Goal: Task Accomplishment & Management: Manage account settings

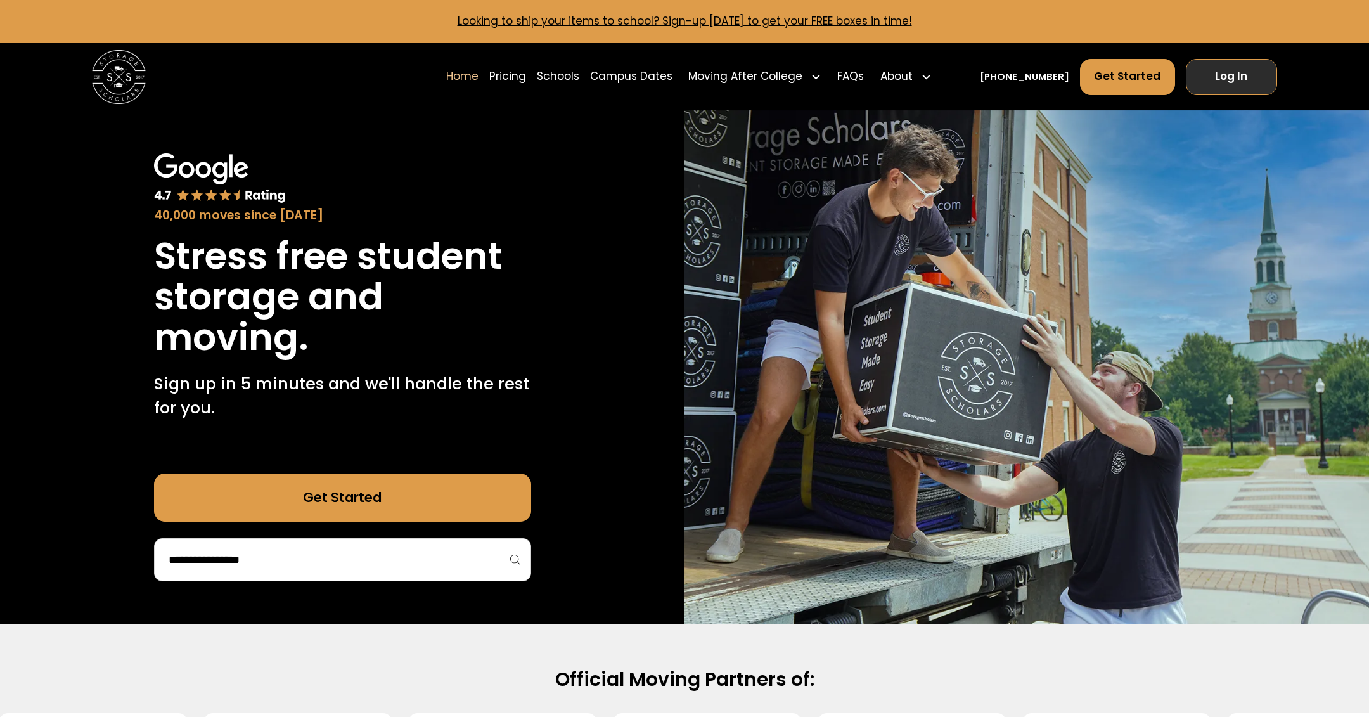
click at [1246, 65] on link "Log In" at bounding box center [1231, 77] width 92 height 36
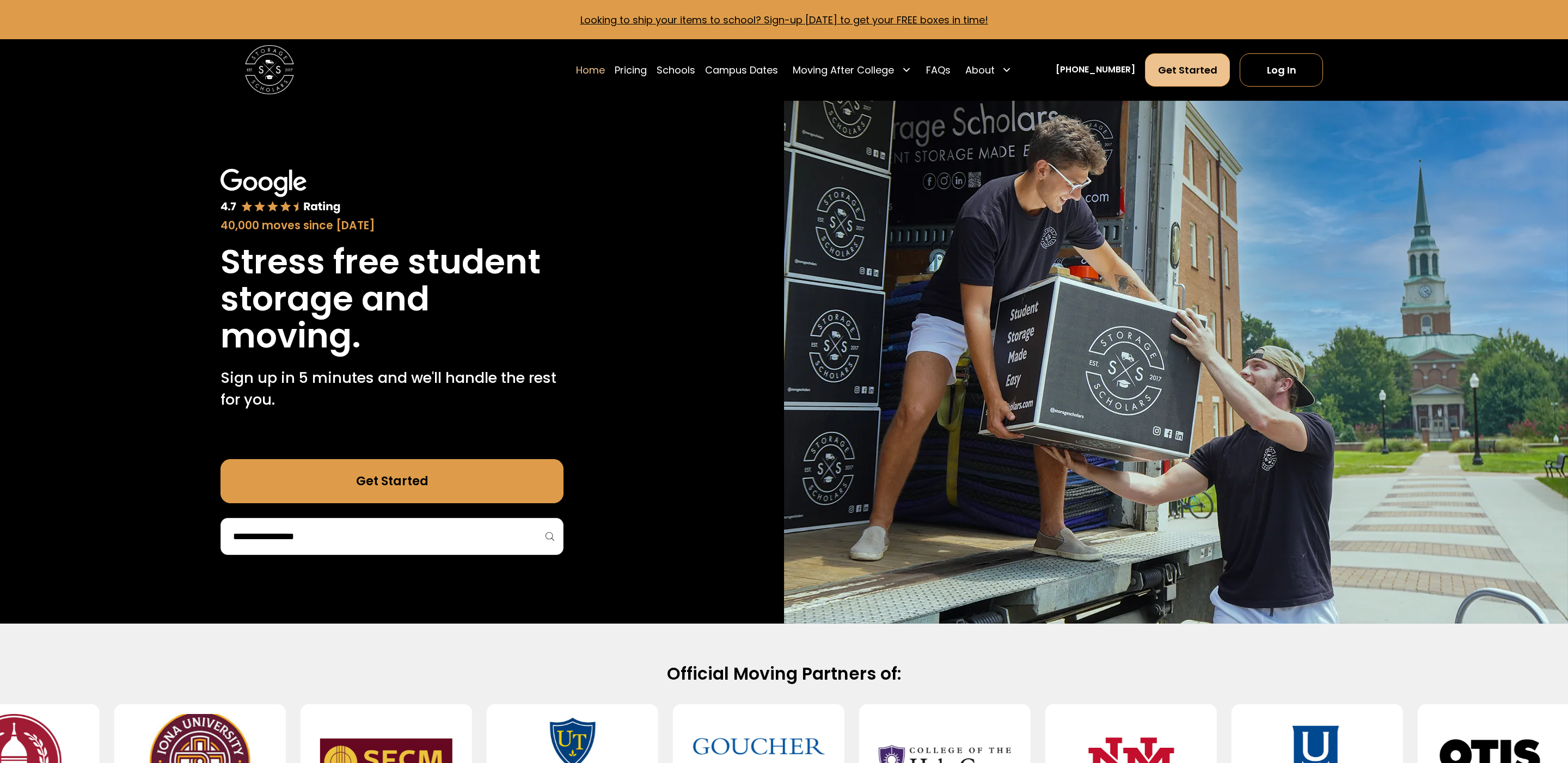
click at [1205, 66] on link "Get Started" at bounding box center [1187, 70] width 85 height 34
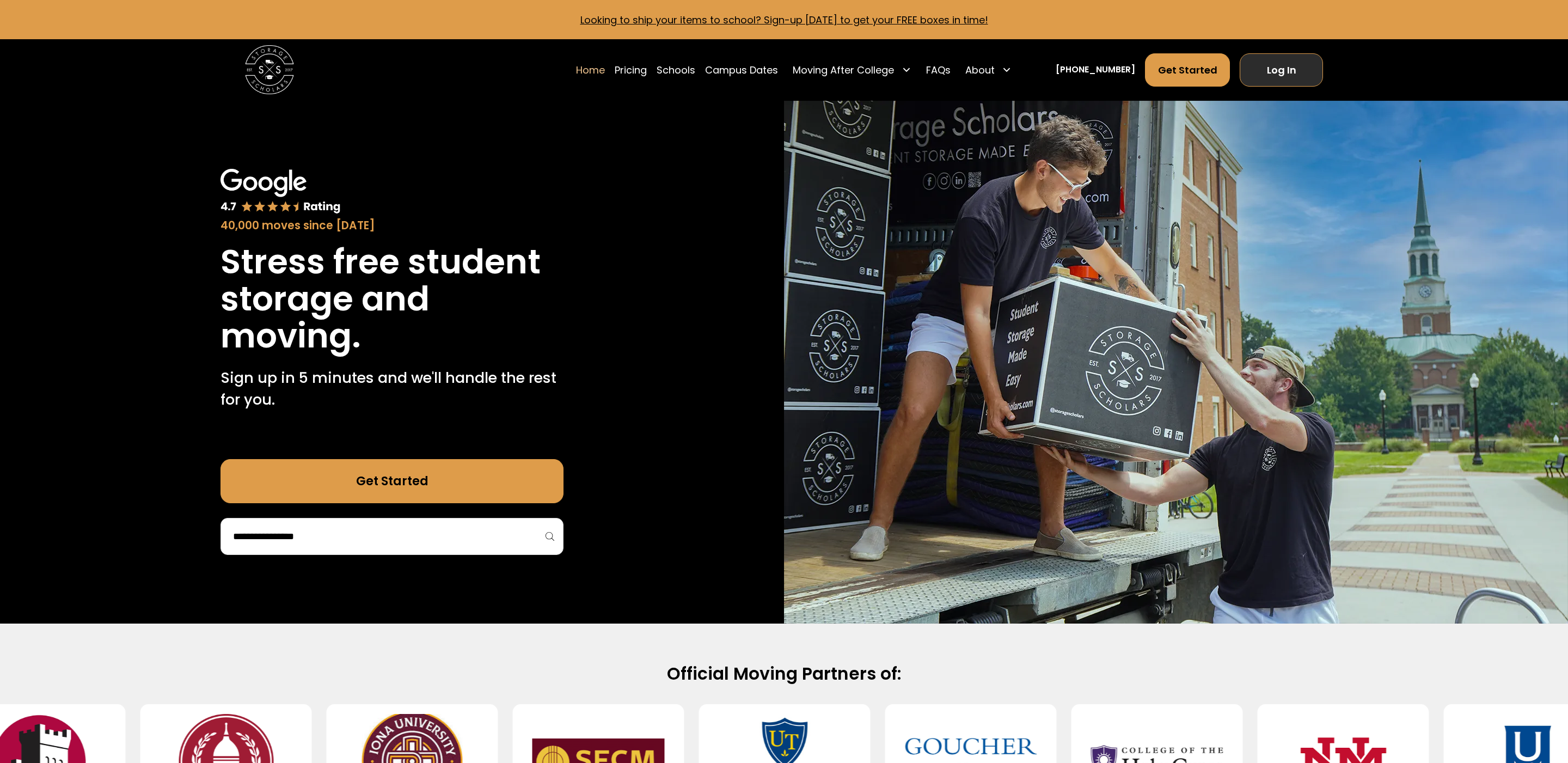
click at [1286, 85] on link "Log In" at bounding box center [1281, 70] width 83 height 34
